Goal: Find specific page/section: Find specific page/section

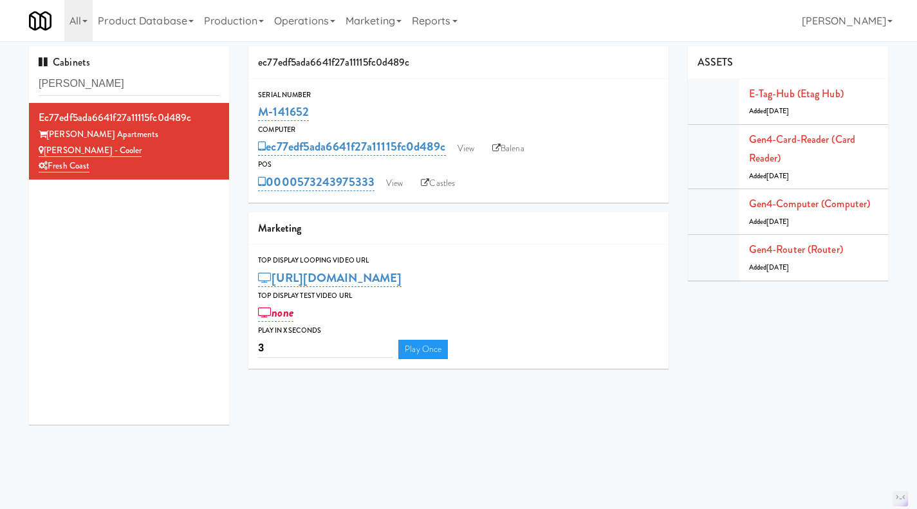
click at [140, 73] on input "[PERSON_NAME]" at bounding box center [129, 84] width 181 height 24
click at [134, 86] on input "[PERSON_NAME]" at bounding box center [129, 84] width 181 height 24
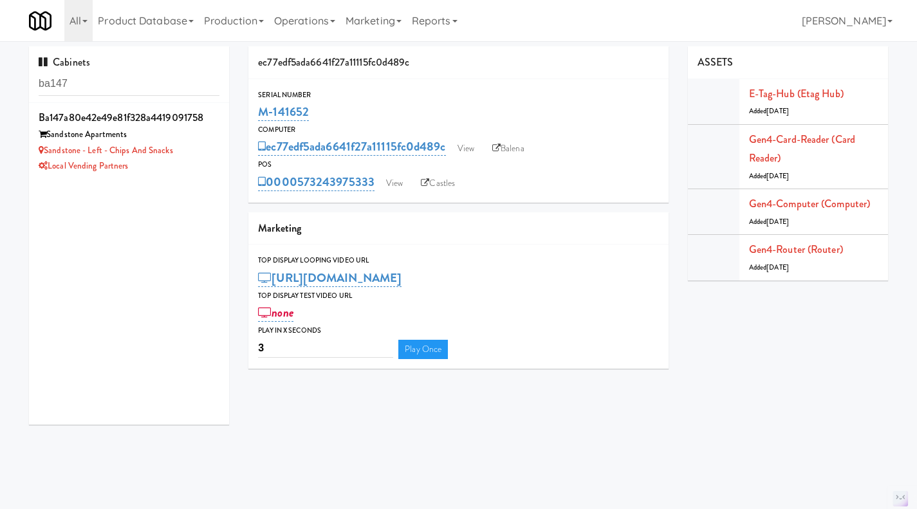
type input "ba147"
click at [199, 172] on div "Local Vending Partners" at bounding box center [129, 166] width 181 height 16
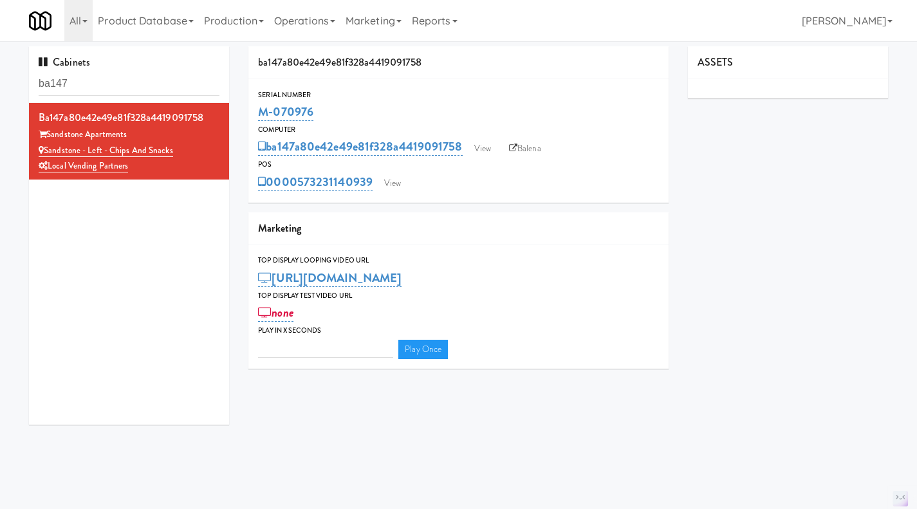
type input "3"
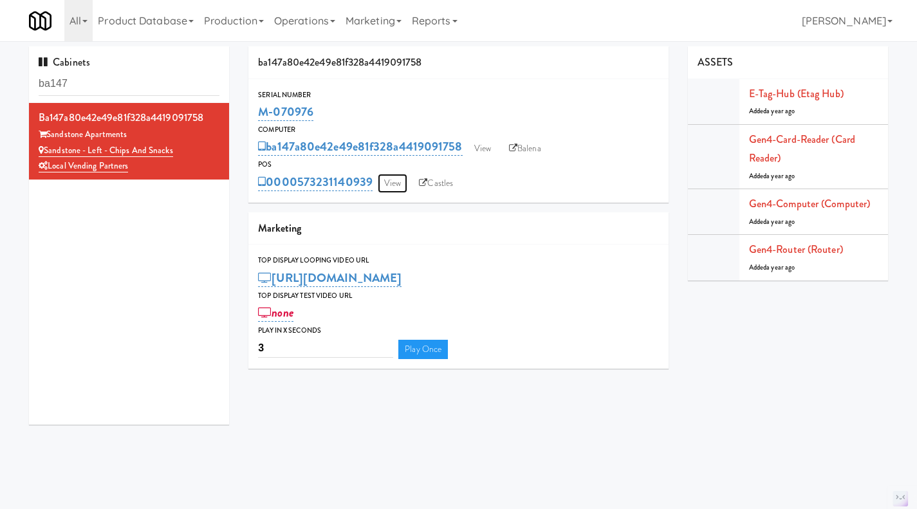
click at [385, 184] on link "View" at bounding box center [393, 183] width 30 height 19
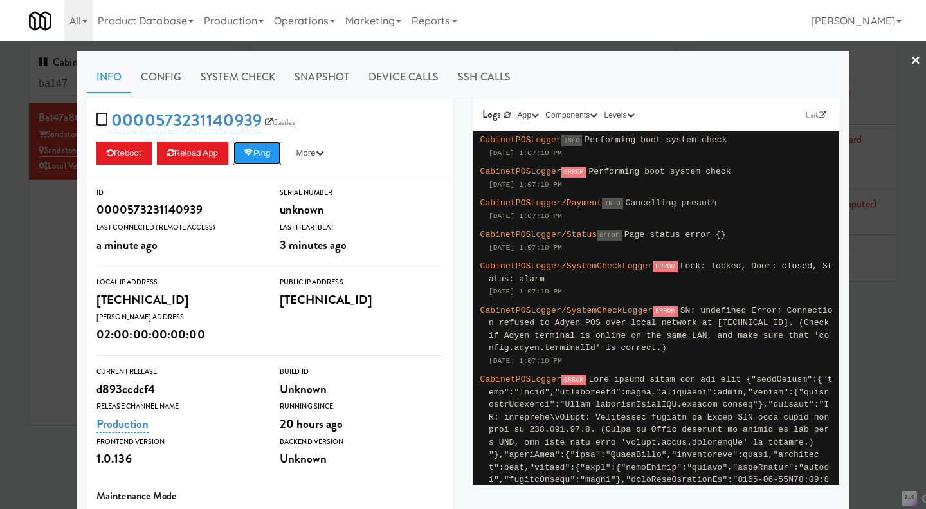
click at [259, 158] on button "Ping" at bounding box center [257, 152] width 48 height 23
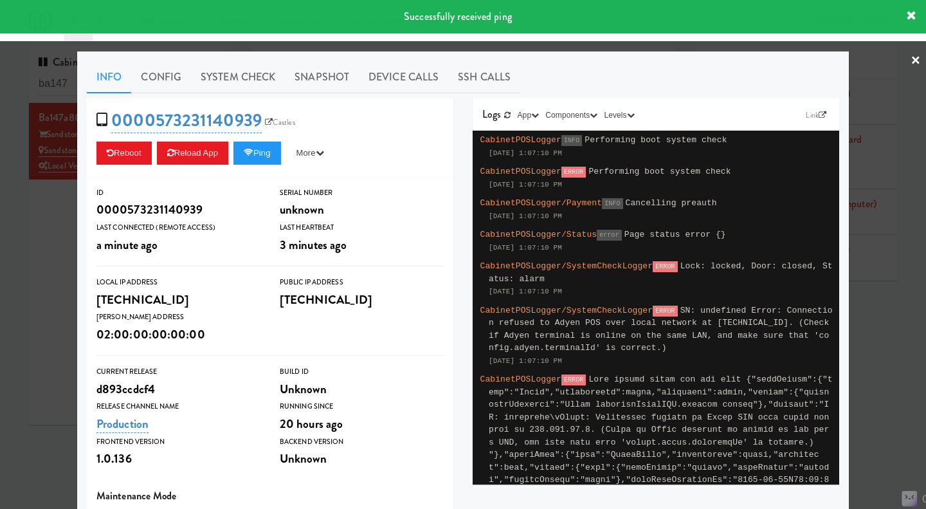
click at [30, 211] on div at bounding box center [463, 254] width 926 height 509
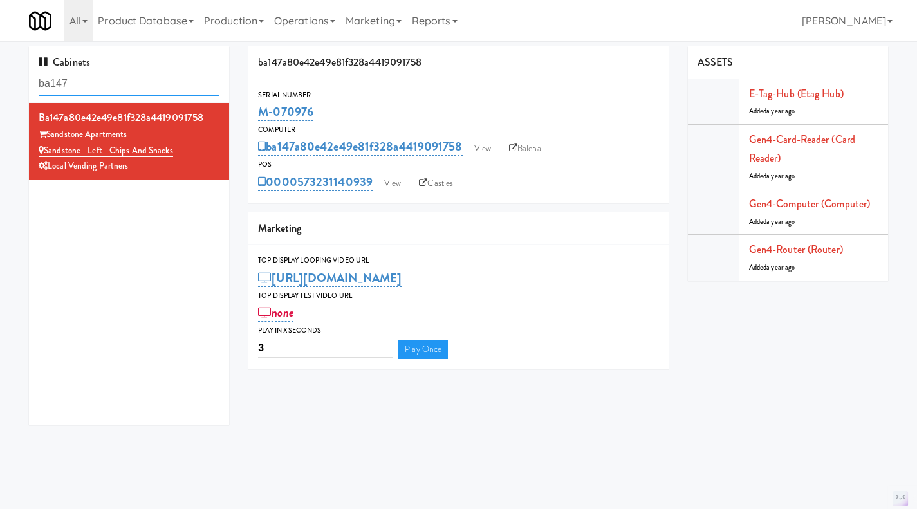
click at [111, 74] on input "ba147" at bounding box center [129, 84] width 181 height 24
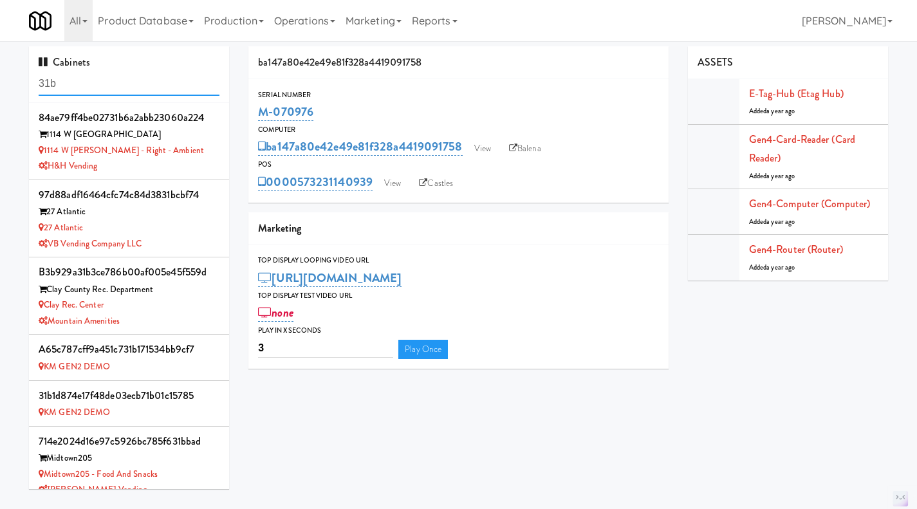
click at [132, 93] on input "31b" at bounding box center [129, 84] width 181 height 24
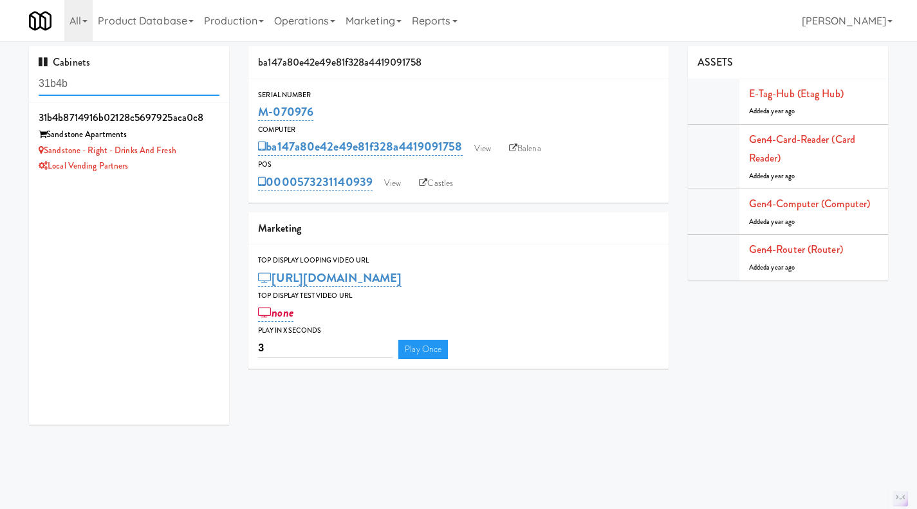
type input "31b4b"
click at [185, 171] on div "Local Vending Partners" at bounding box center [129, 166] width 181 height 16
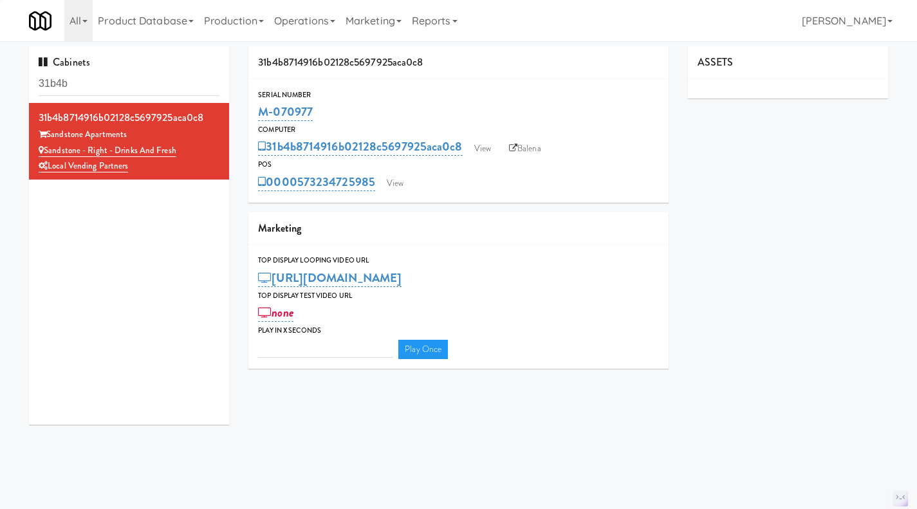
type input "3"
